Goal: Task Accomplishment & Management: Manage account settings

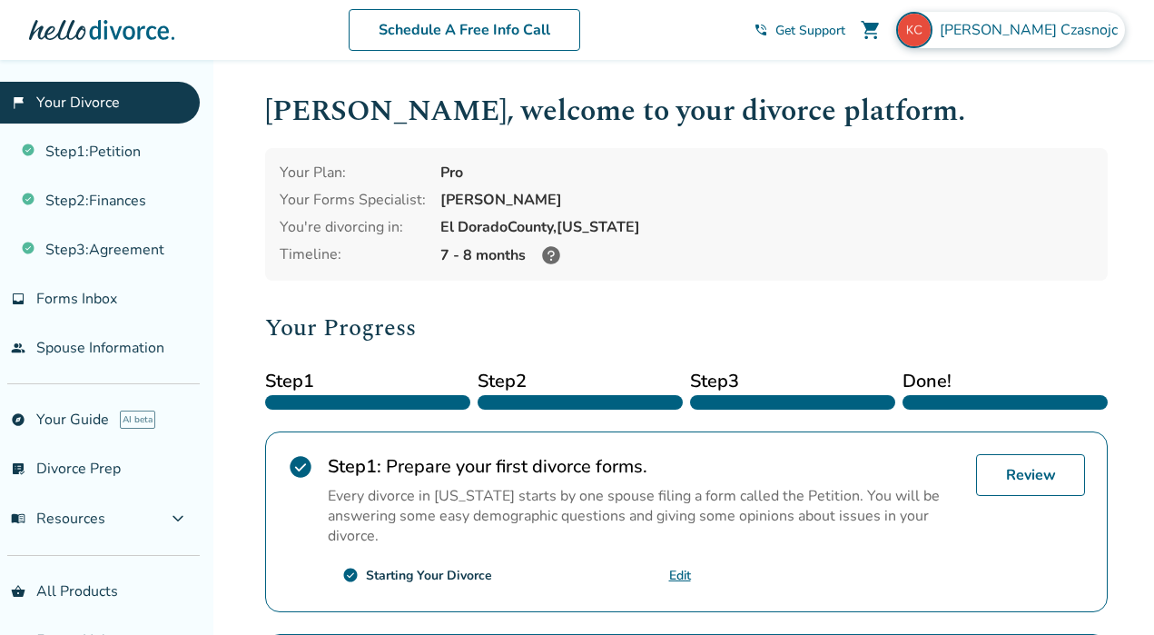
click at [932, 31] on img at bounding box center [914, 30] width 36 height 36
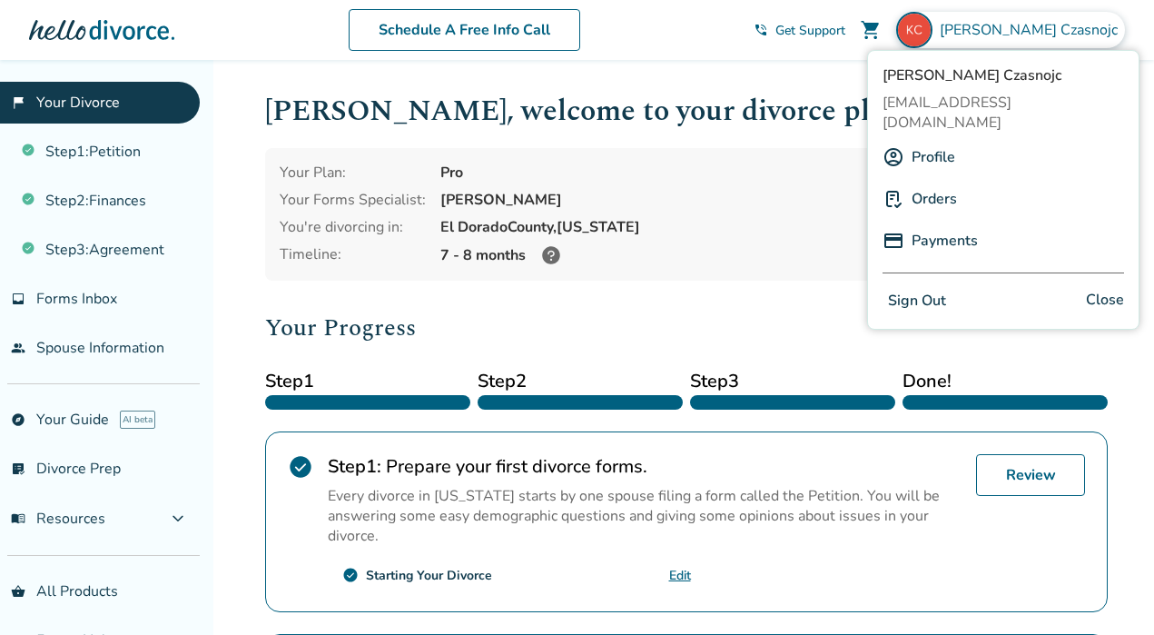
click at [927, 288] on button "Sign Out" at bounding box center [916, 301] width 69 height 26
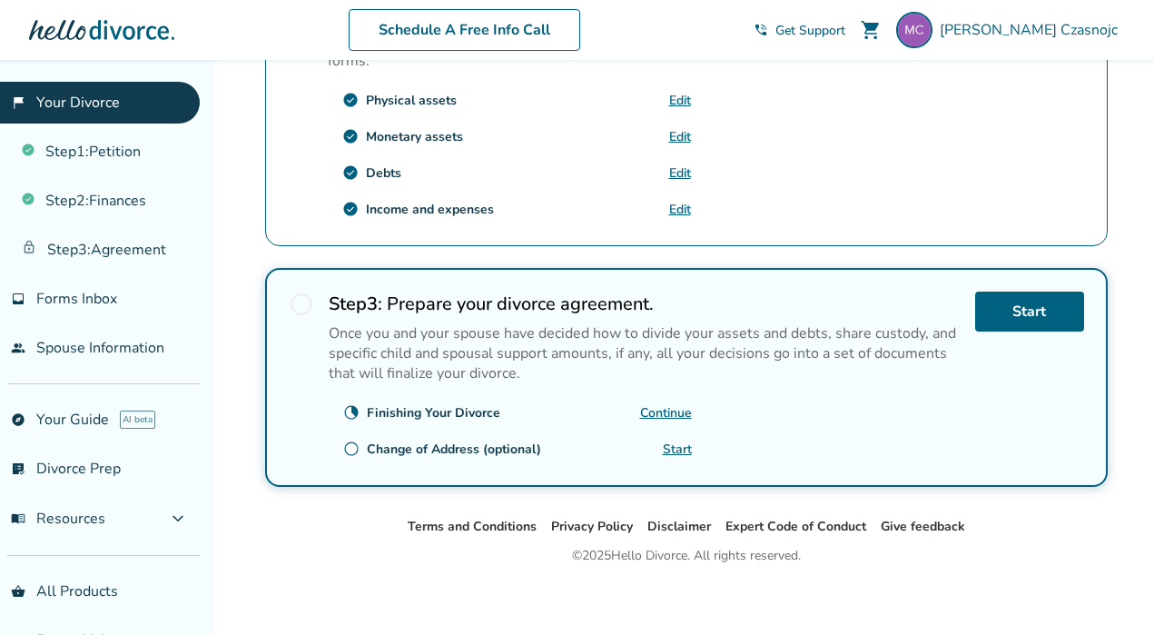
scroll to position [678, 0]
click at [669, 410] on link "Continue" at bounding box center [666, 411] width 52 height 17
click at [1028, 309] on link "Start" at bounding box center [1029, 311] width 109 height 40
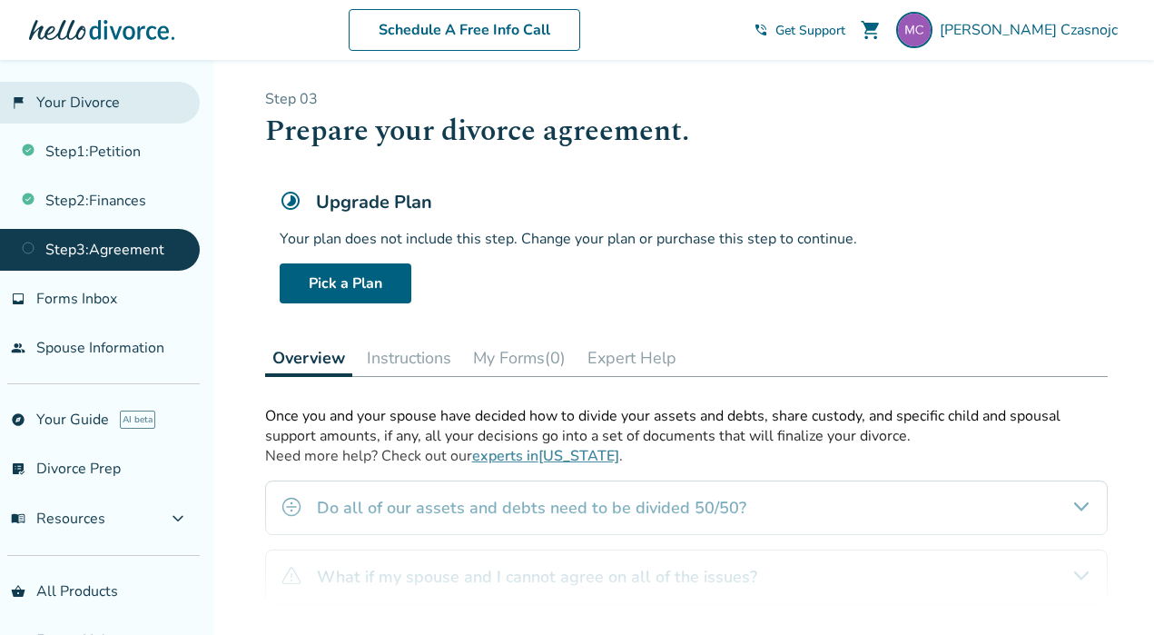
click at [52, 103] on link "flag_2 Your Divorce" at bounding box center [100, 103] width 200 height 42
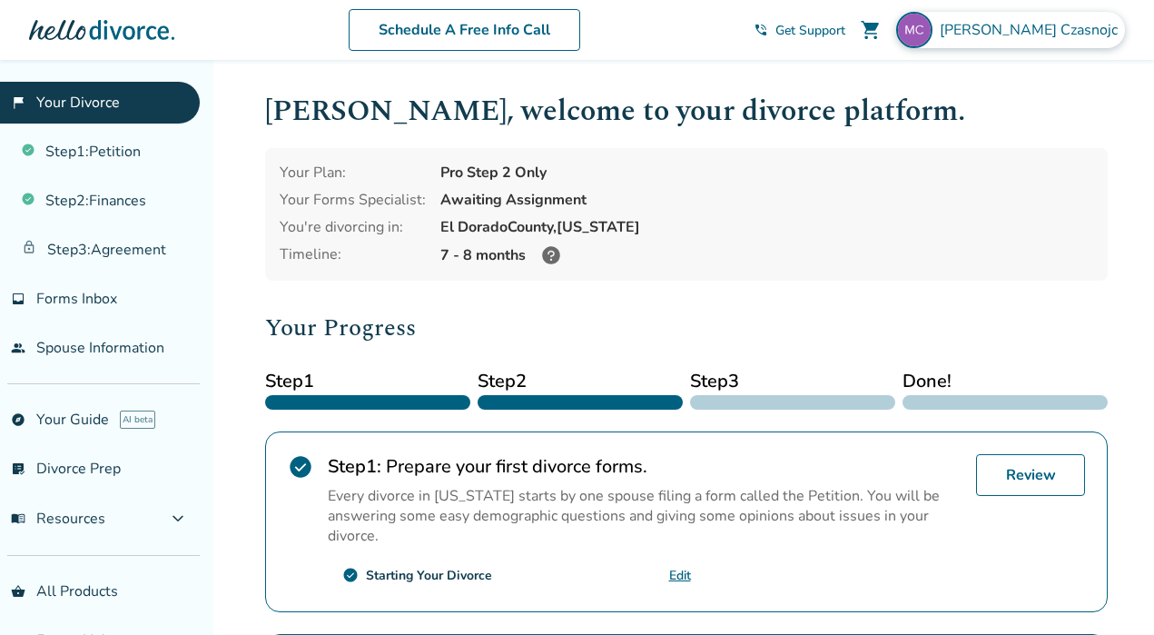
click at [1040, 31] on span "[PERSON_NAME]" at bounding box center [1032, 30] width 185 height 20
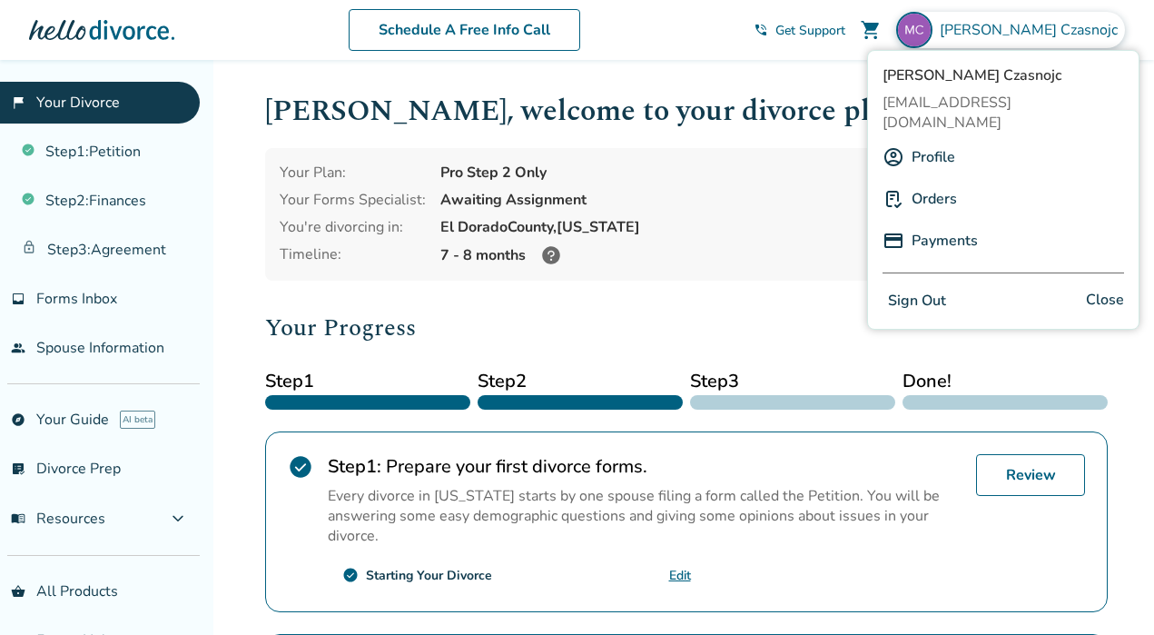
click at [917, 288] on button "Sign Out" at bounding box center [916, 301] width 69 height 26
